Goal: Transaction & Acquisition: Purchase product/service

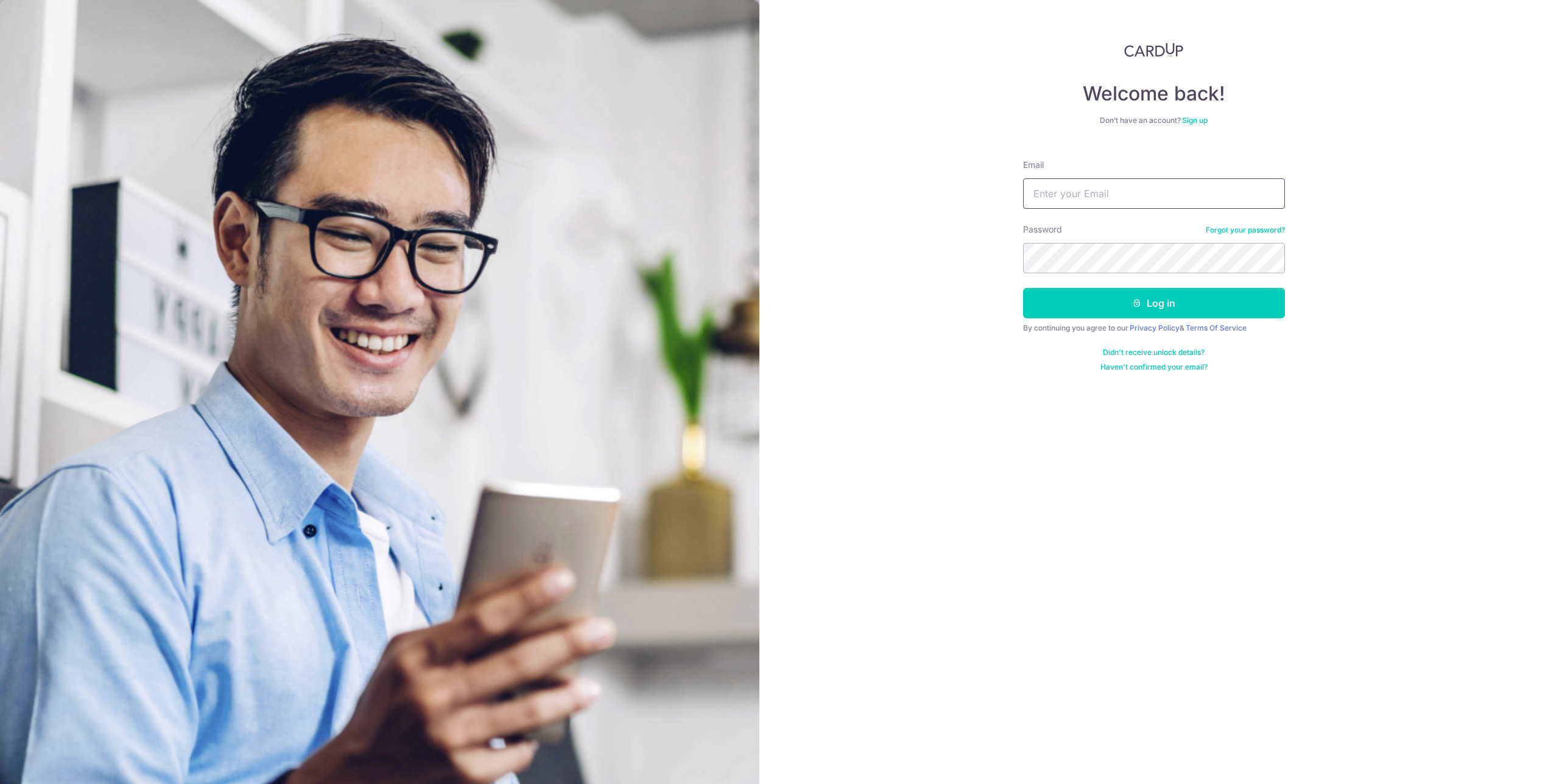
click at [1107, 193] on input "Email" at bounding box center [1154, 193] width 262 height 30
type input "369780829@qq.com"
click at [1127, 306] on button "Log in" at bounding box center [1154, 303] width 262 height 30
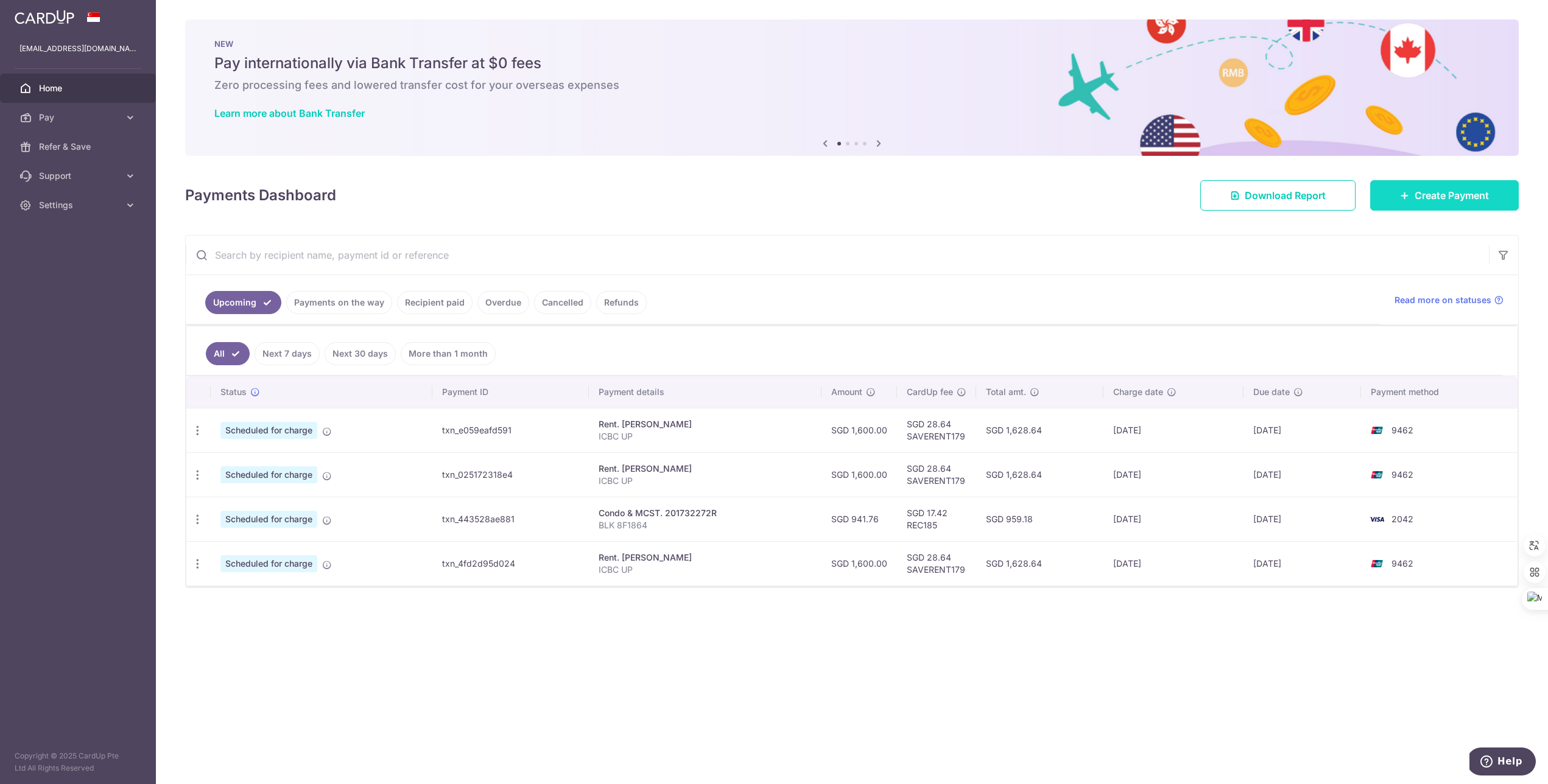
click at [1412, 199] on link "Create Payment" at bounding box center [1444, 194] width 149 height 30
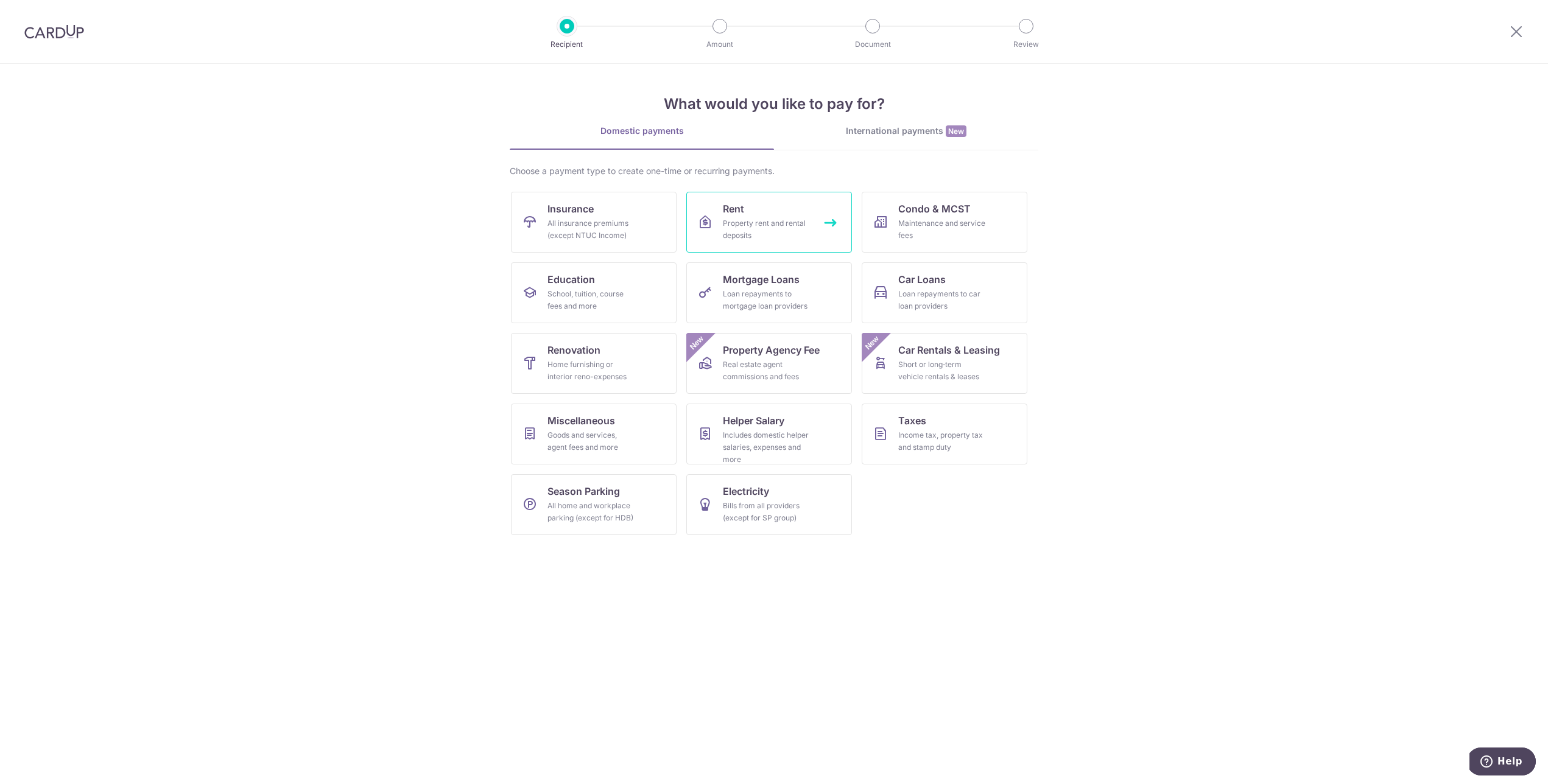
click at [726, 213] on span "Rent" at bounding box center [733, 208] width 22 height 15
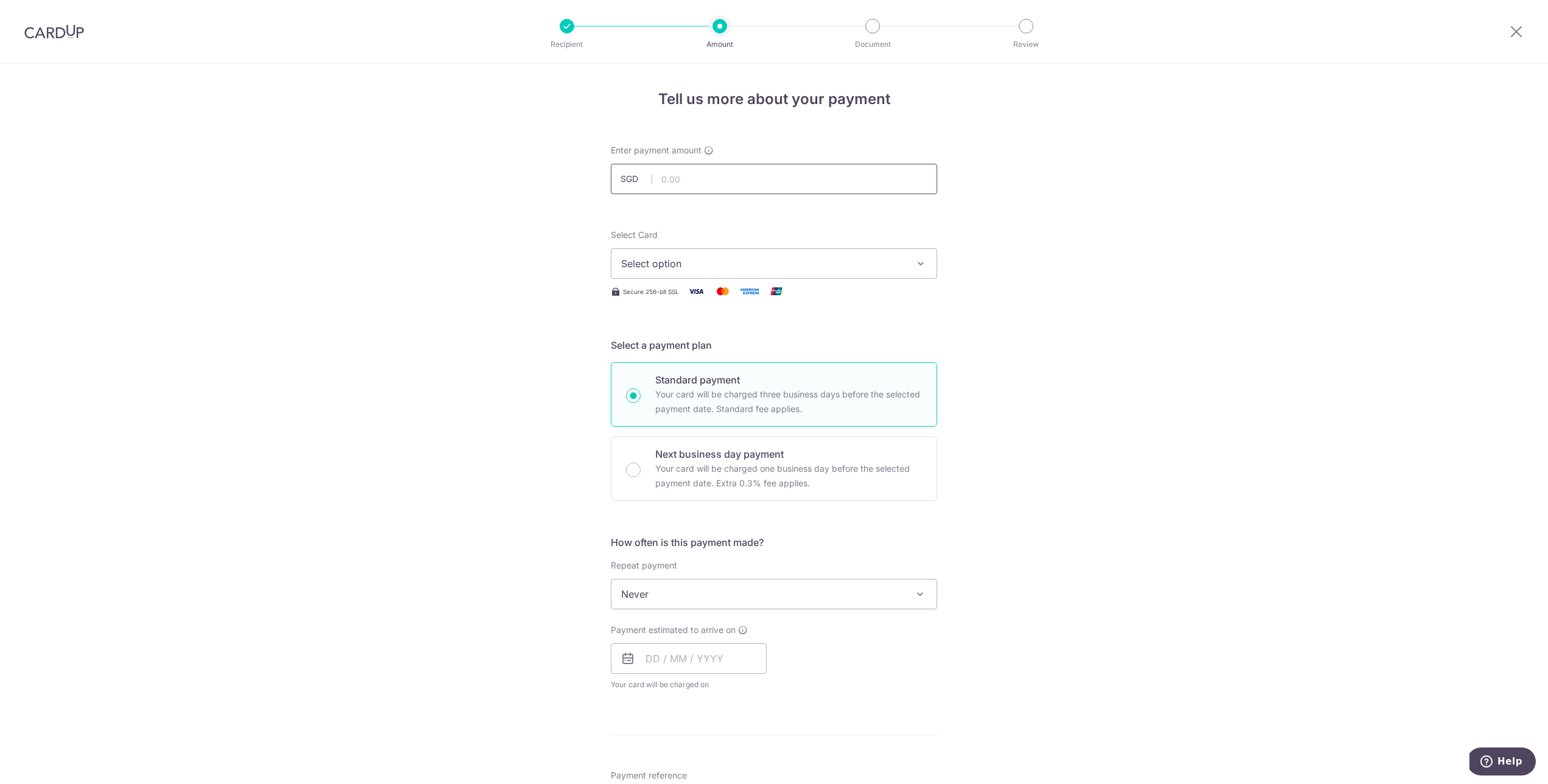
click at [767, 178] on input "text" at bounding box center [773, 178] width 326 height 30
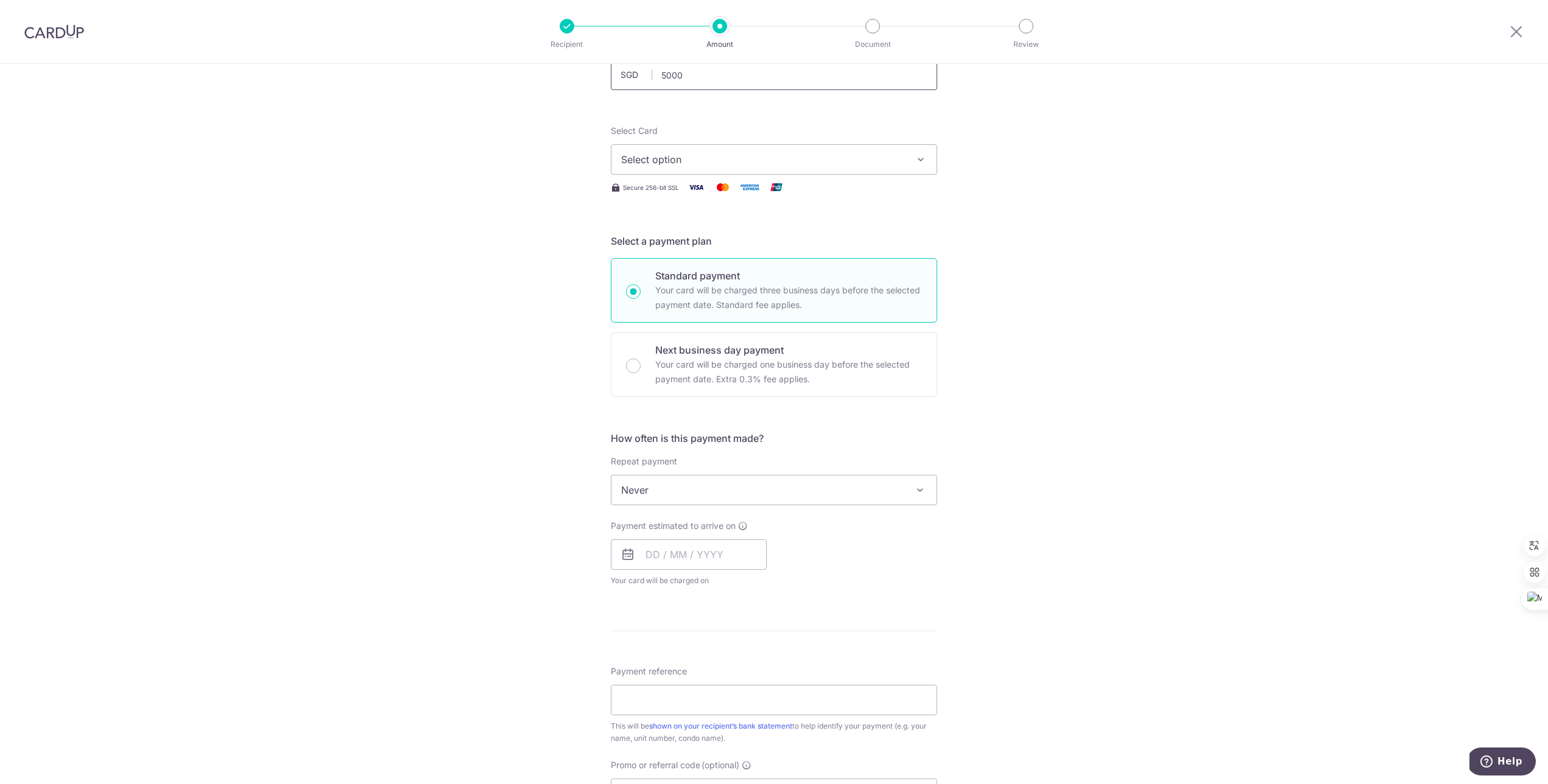
scroll to position [76, 0]
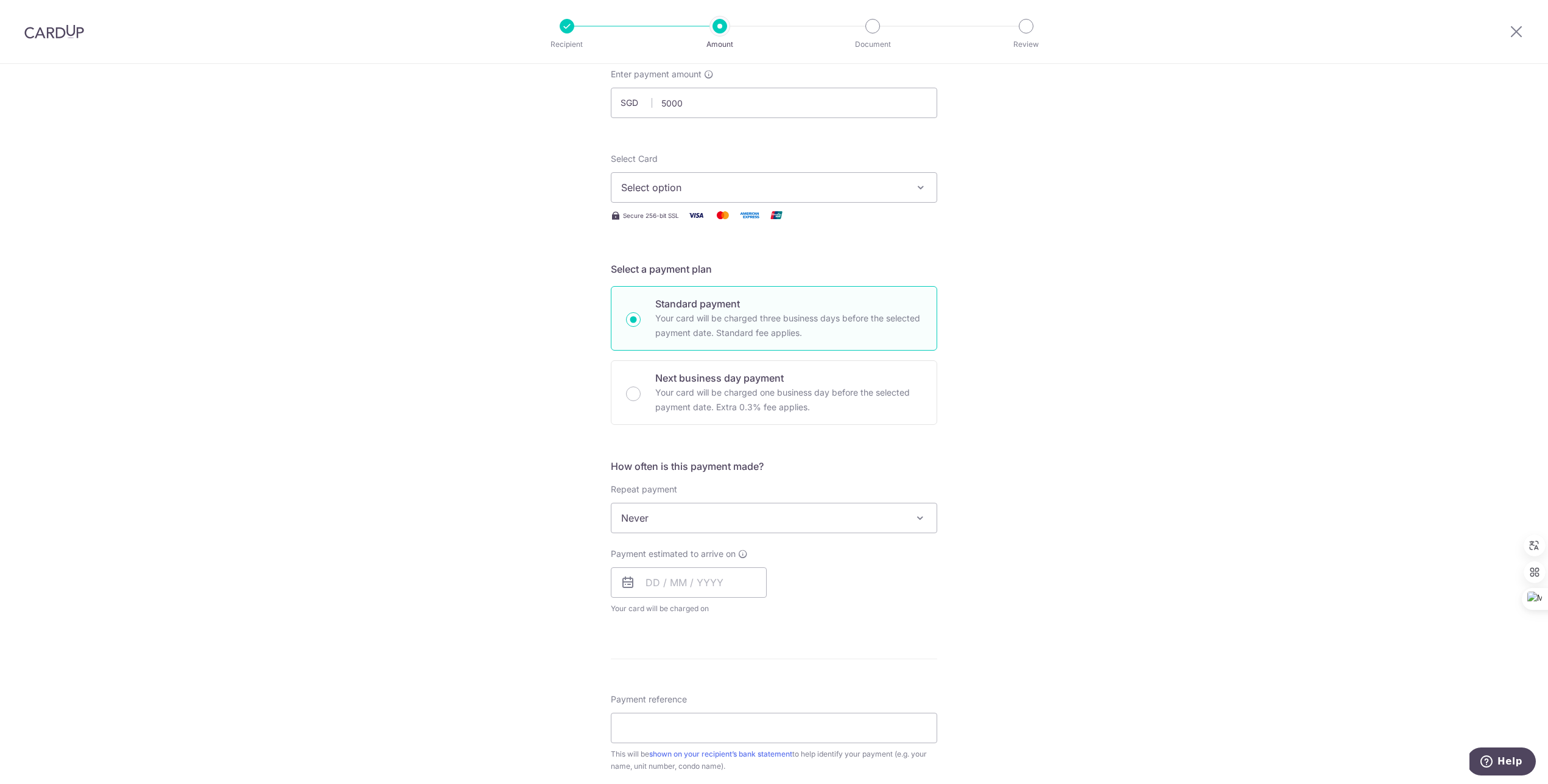
type input "5,000.00"
click at [713, 190] on span "Select option" at bounding box center [763, 187] width 284 height 15
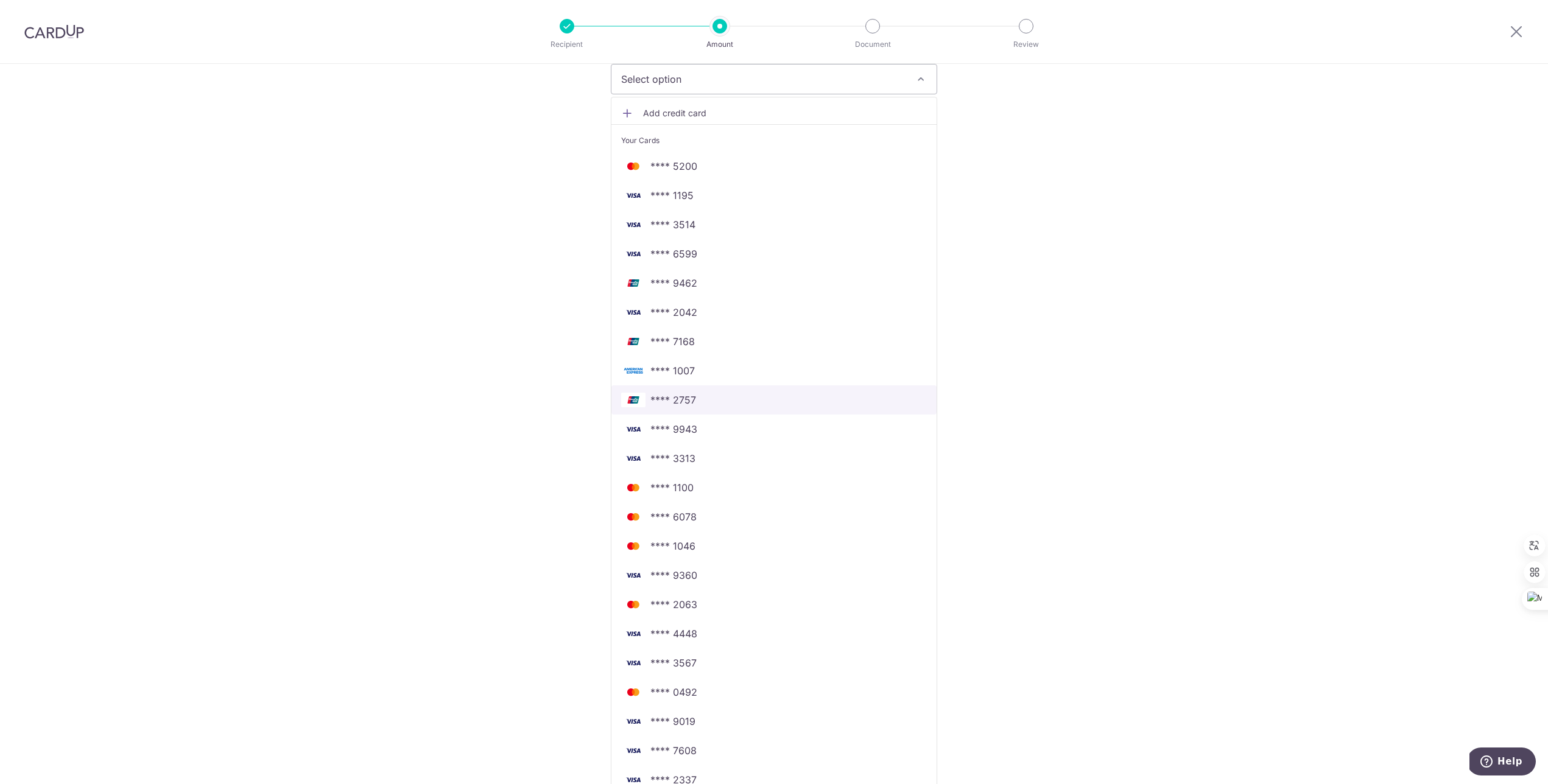
scroll to position [233, 0]
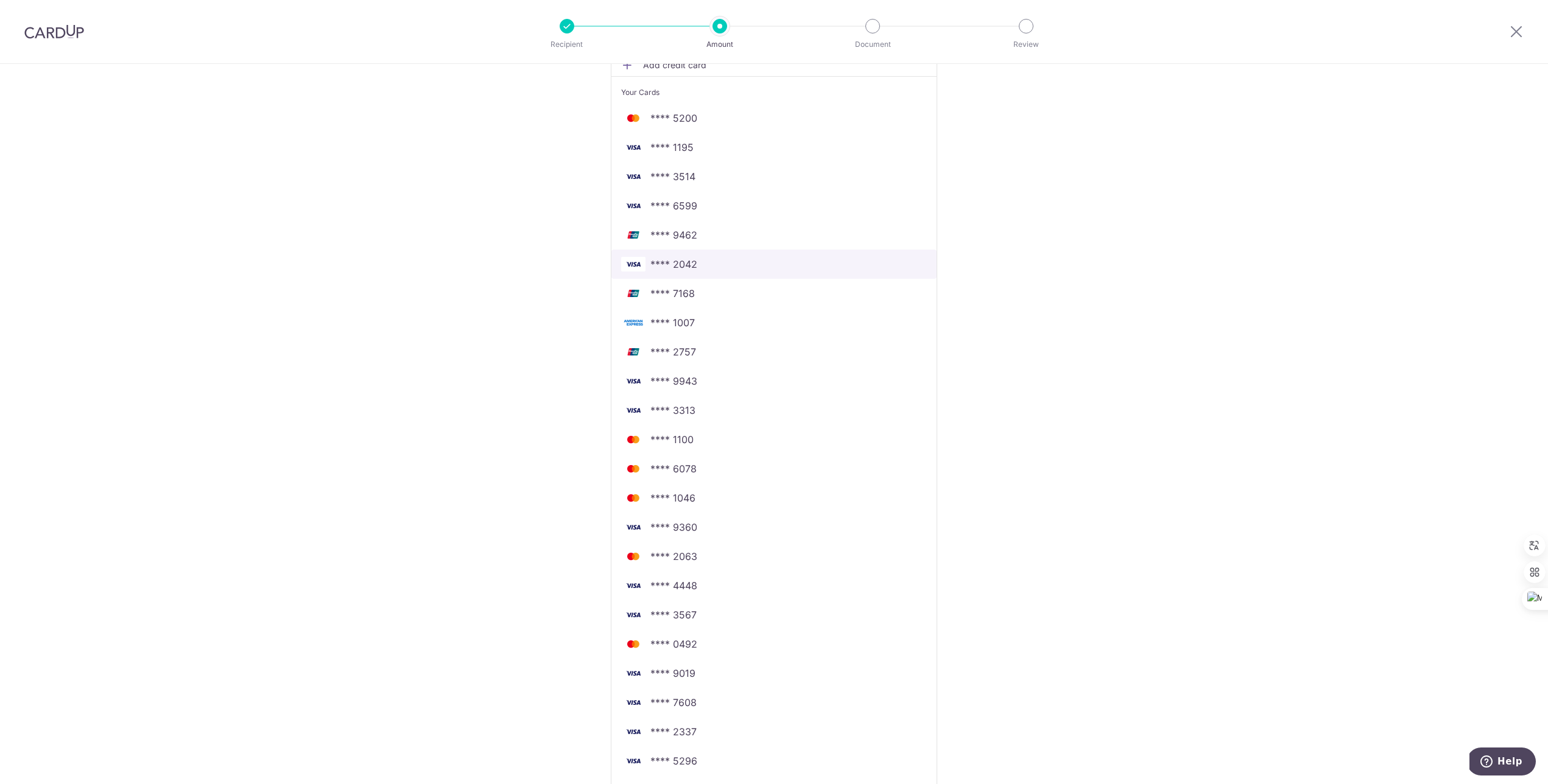
click at [772, 258] on span "**** 2042" at bounding box center [774, 264] width 306 height 15
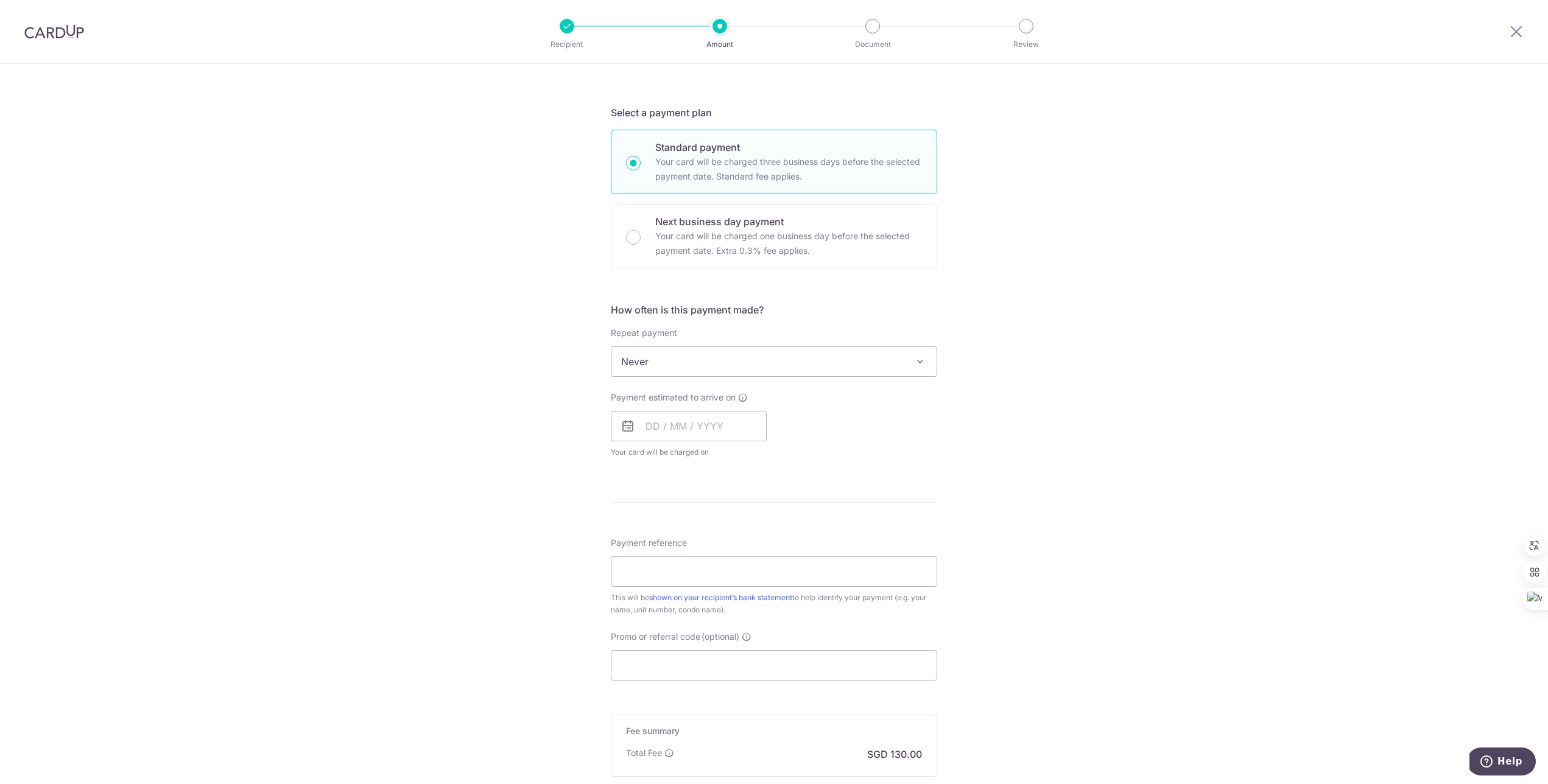
scroll to position [381, 0]
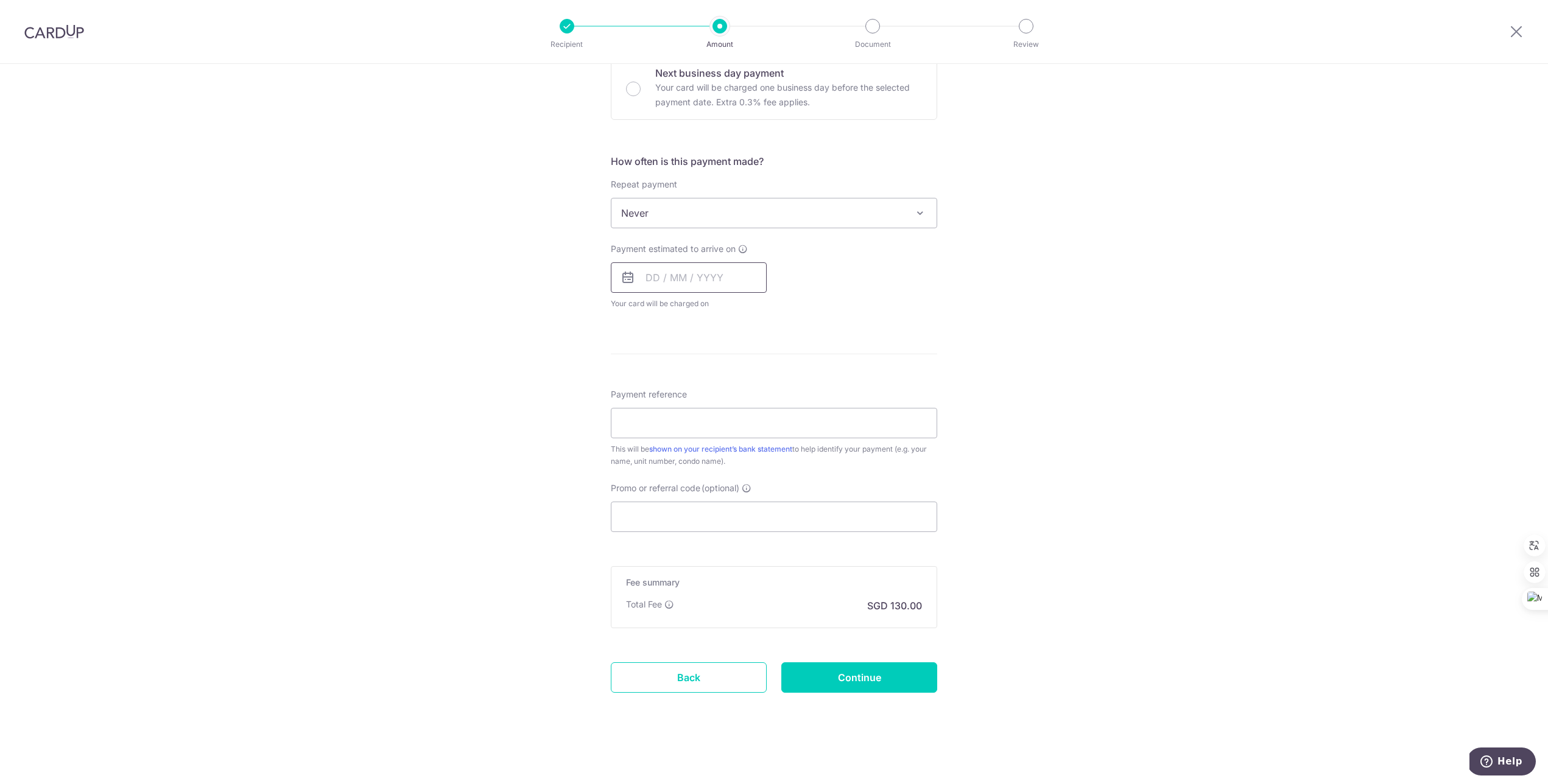
click at [687, 271] on input "text" at bounding box center [688, 277] width 156 height 30
click at [637, 363] on table "Sun Mon Tue Wed Thu Fri Sat 1 2 3 4 5 6 7 8 9 10 11 12 13 14 15 16 17 18 19 20 …" at bounding box center [708, 400] width 170 height 146
click at [660, 415] on link "13" at bounding box center [660, 412] width 20 height 20
type input "[DATE]"
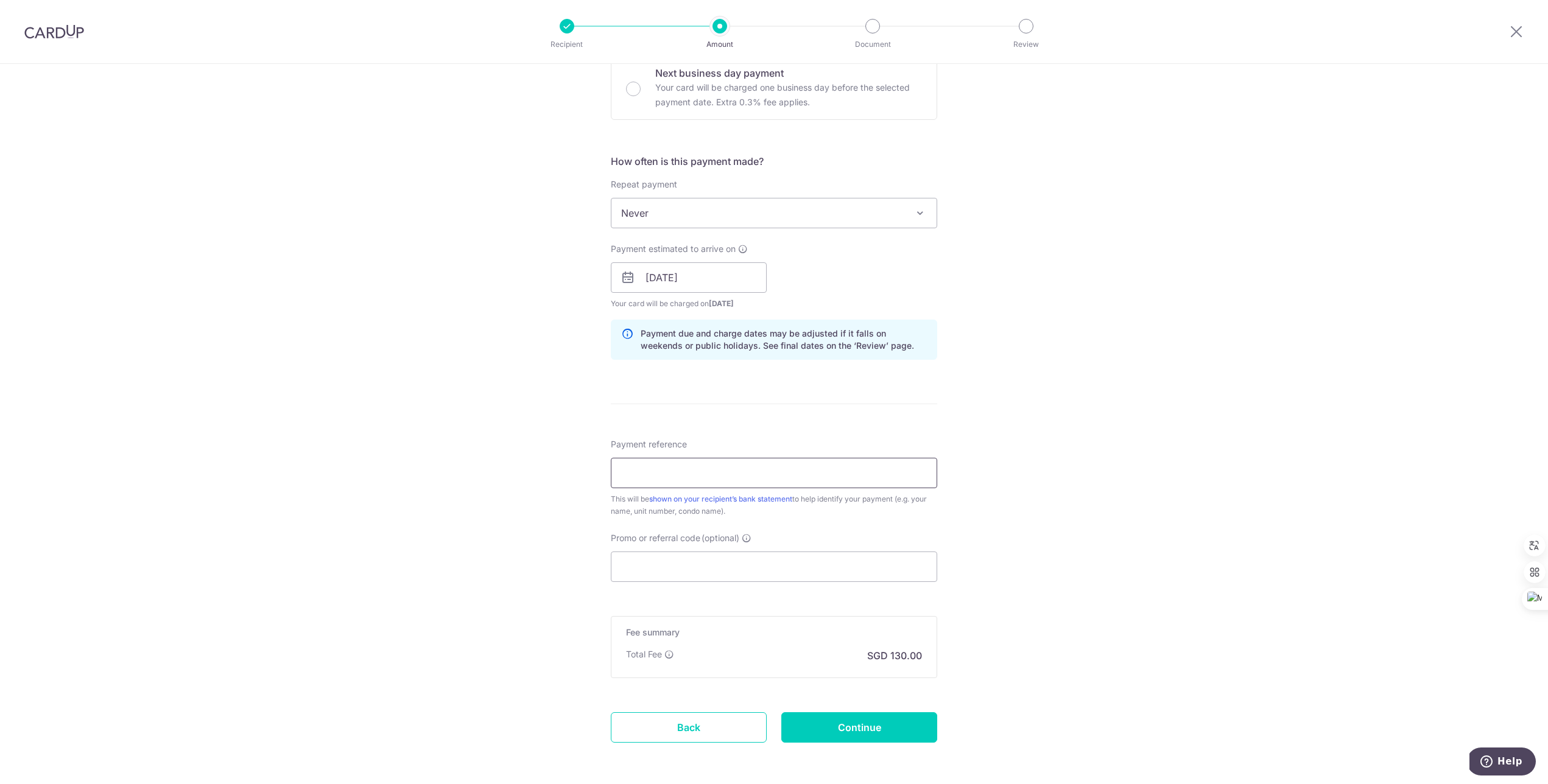
click at [670, 470] on input "Payment reference" at bounding box center [773, 473] width 326 height 30
type input "UOB PRVI VISA"
click at [688, 568] on input "Promo or referral code (optional)" at bounding box center [773, 566] width 326 height 30
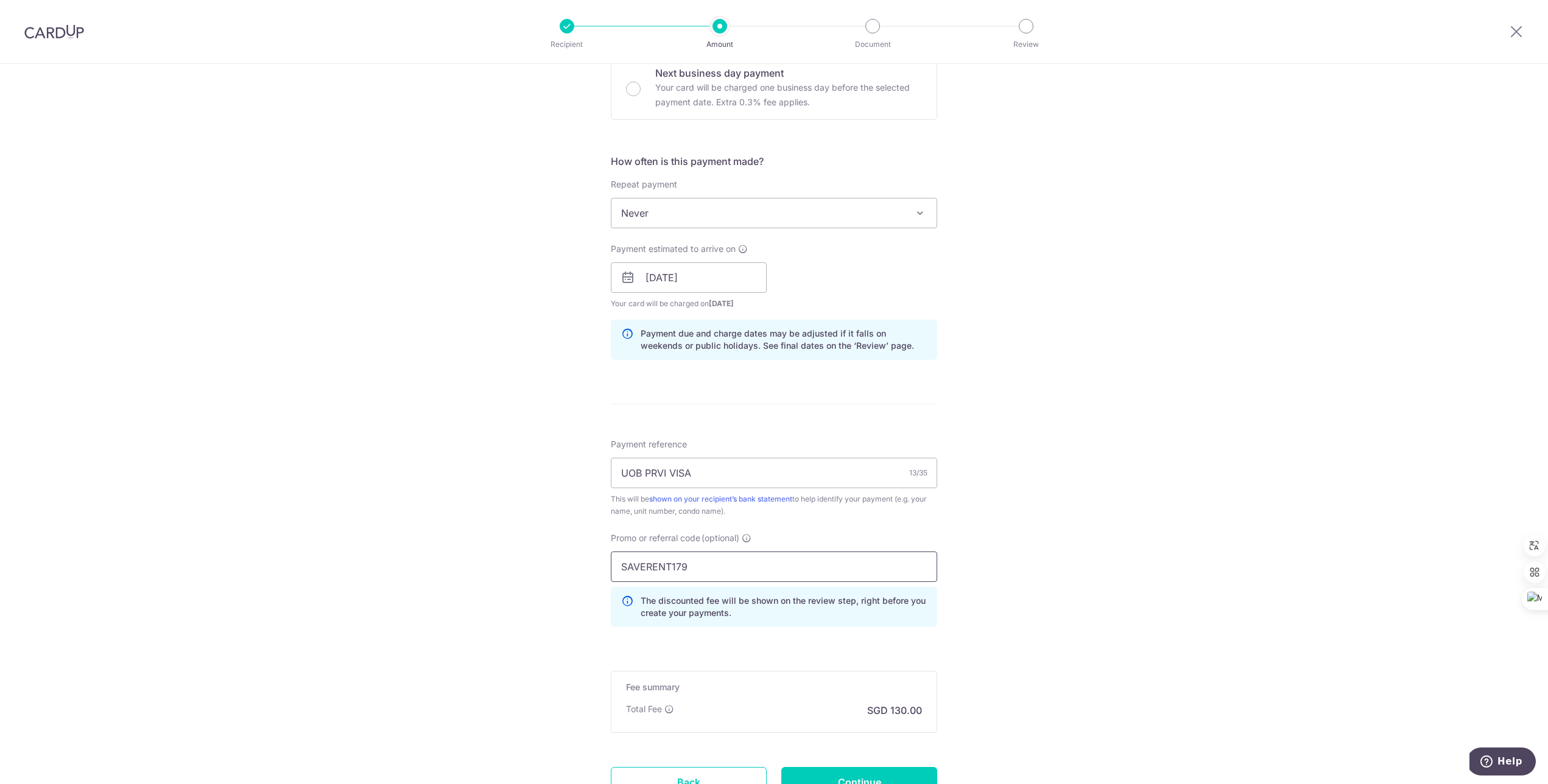
scroll to position [486, 0]
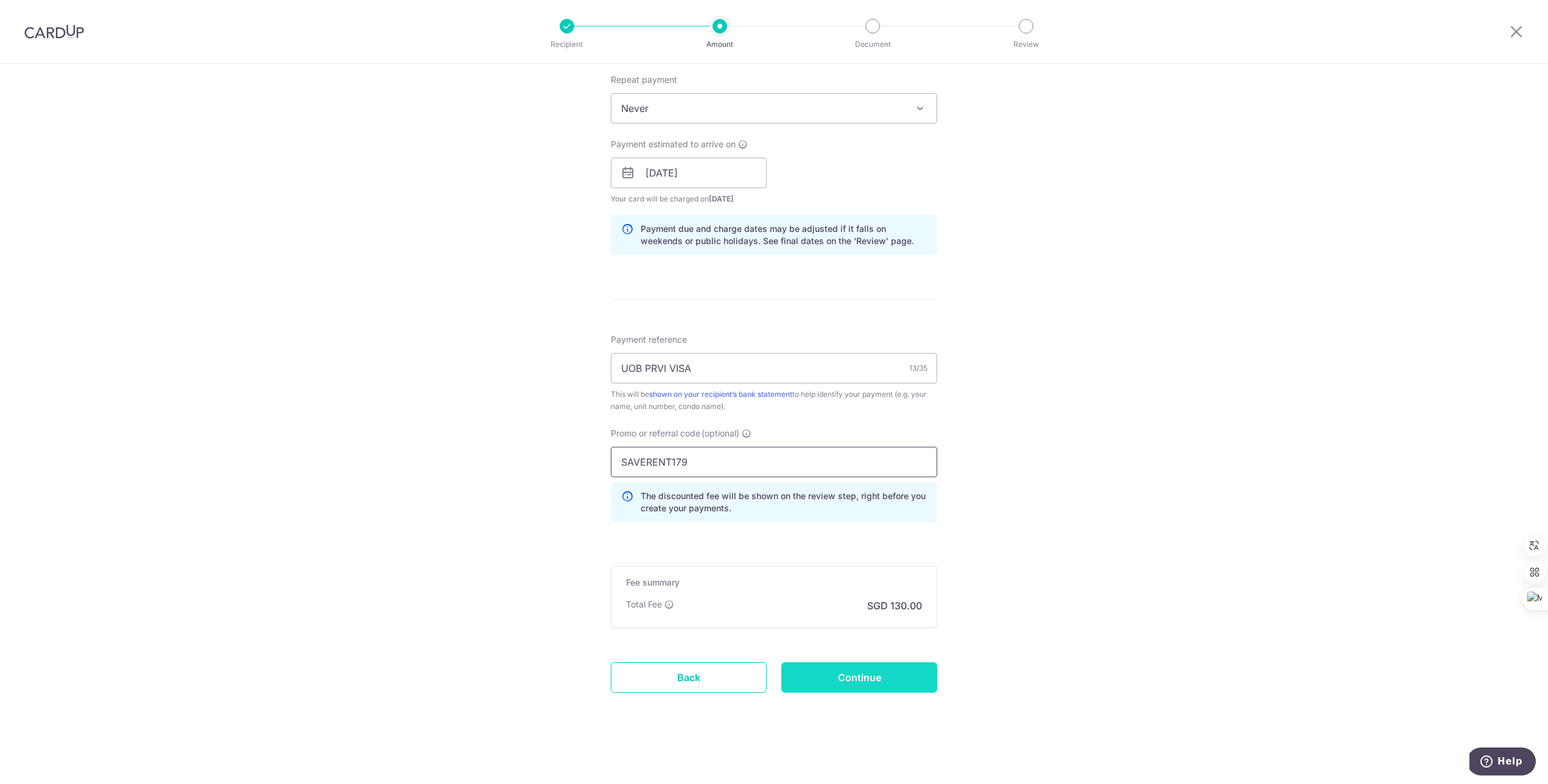
type input "SAVERENT179"
click at [830, 678] on input "Continue" at bounding box center [859, 677] width 156 height 30
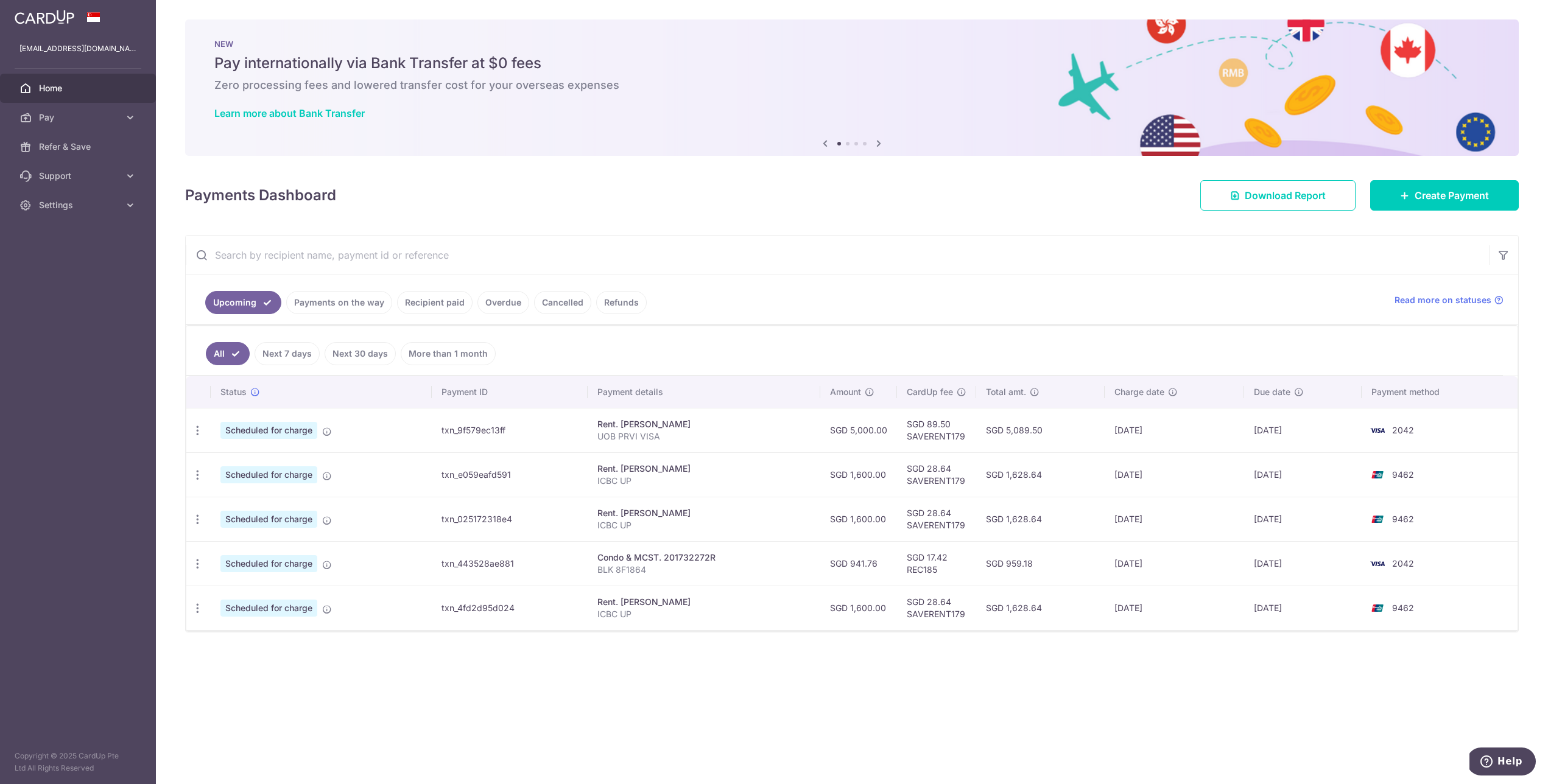
click at [325, 303] on link "Payments on the way" at bounding box center [339, 303] width 106 height 23
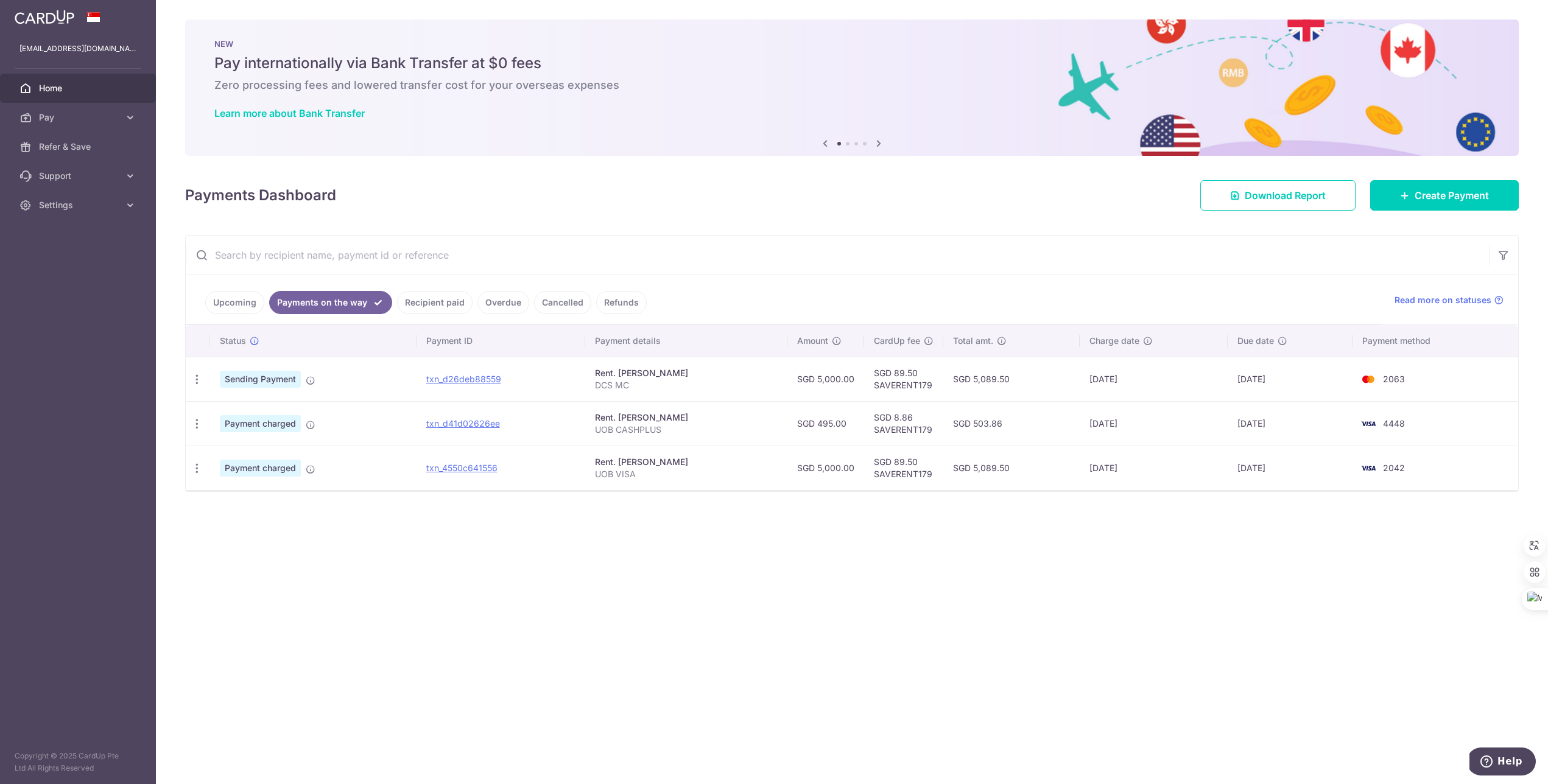
click at [830, 567] on div "× Pause Schedule Pause all future payments in this series Pause just this one p…" at bounding box center [852, 392] width 1392 height 784
click at [979, 571] on div "× Pause Schedule Pause all future payments in this series Pause just this one p…" at bounding box center [852, 392] width 1392 height 784
